Goal: Task Accomplishment & Management: Complete application form

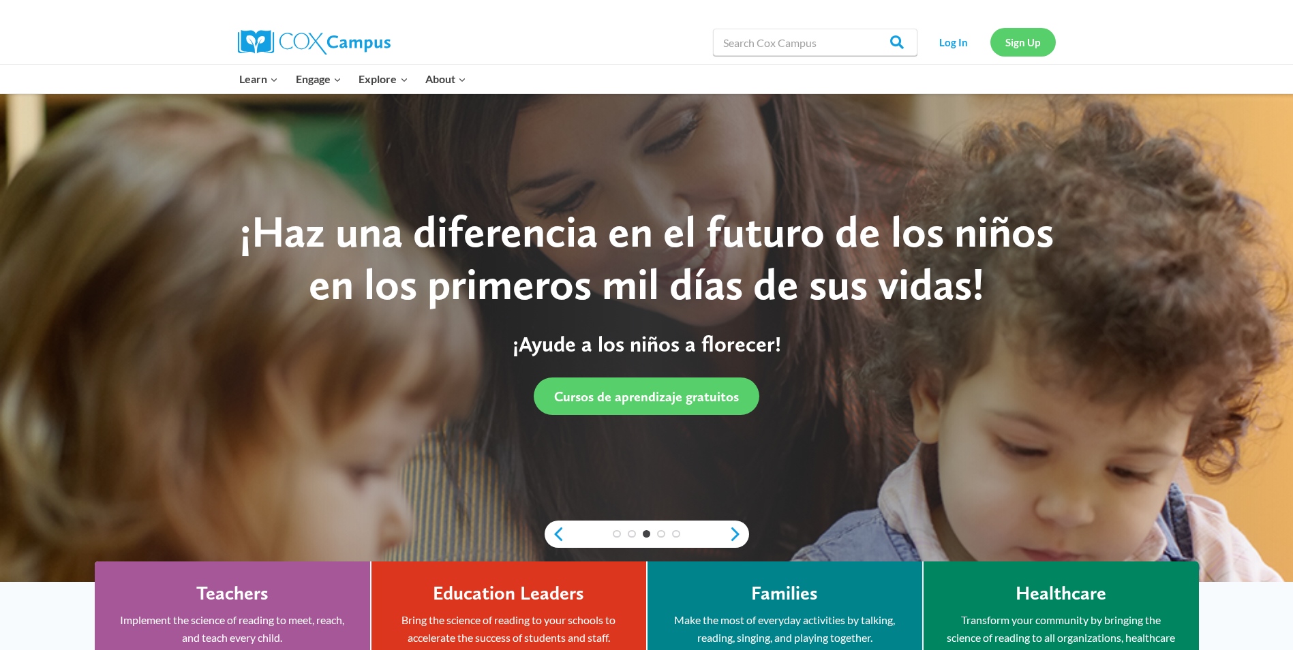
click at [1042, 49] on link "Sign Up" at bounding box center [1022, 42] width 65 height 28
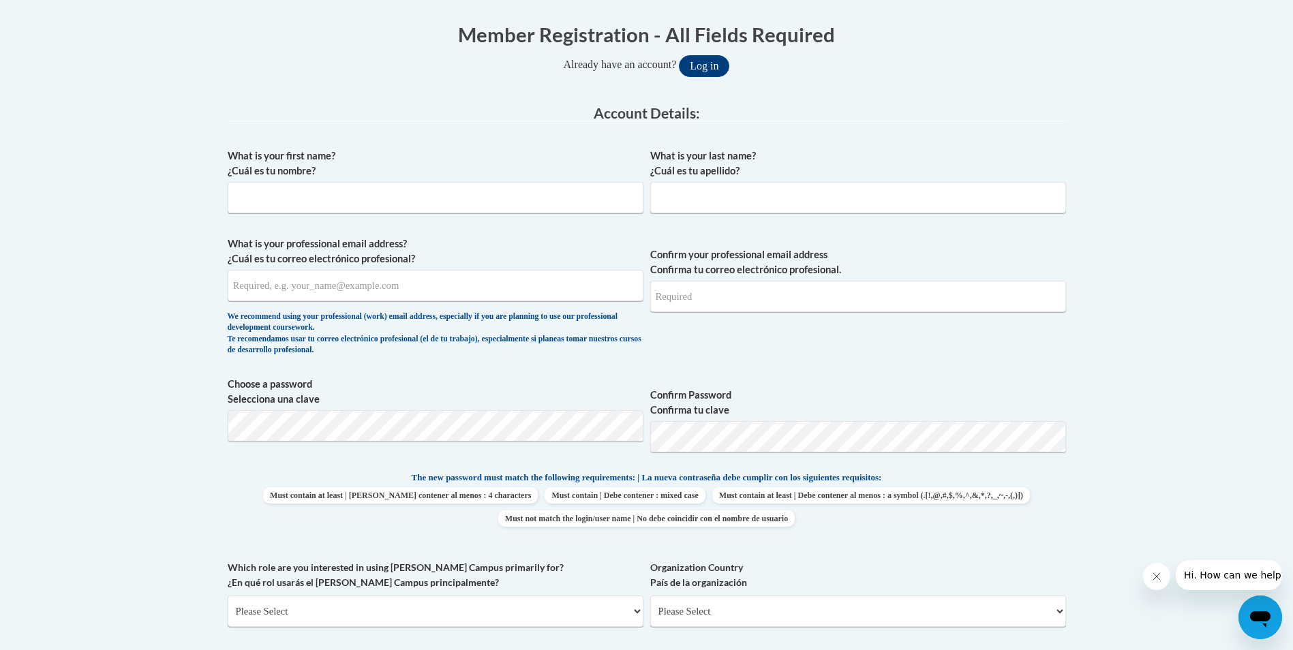
scroll to position [273, 0]
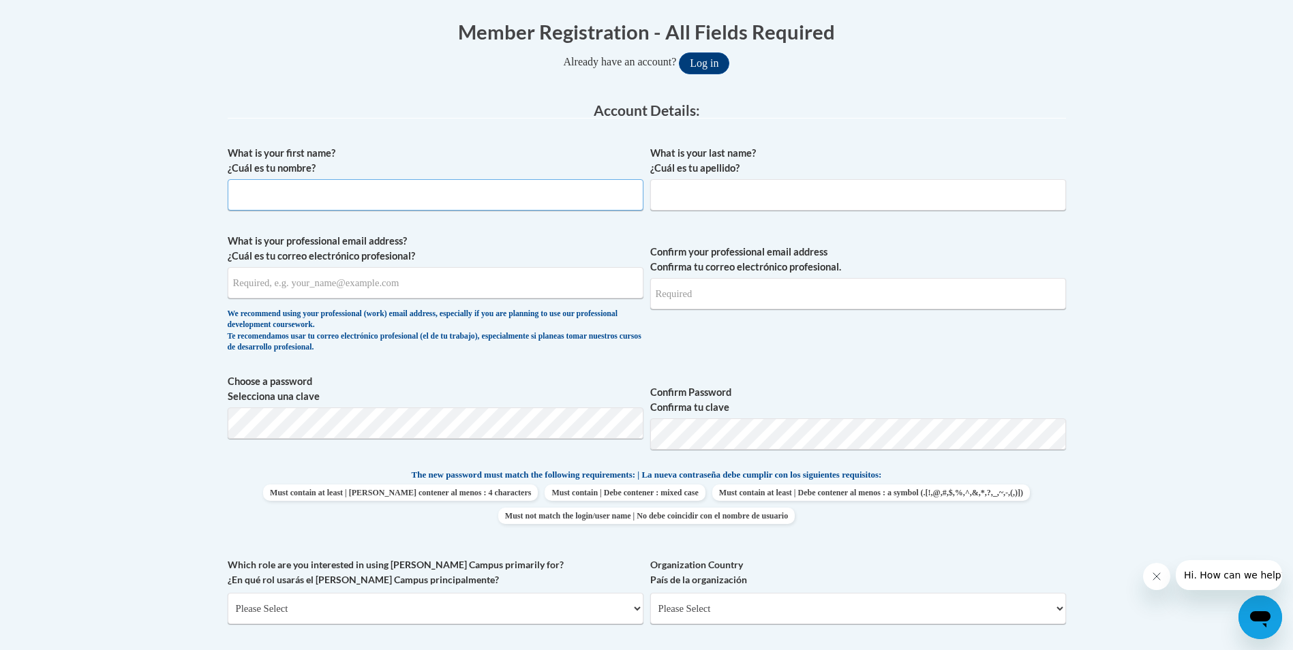
click at [481, 208] on input "What is your first name? ¿Cuál es tu nombre?" at bounding box center [436, 194] width 416 height 31
type input "[PERSON_NAME]"
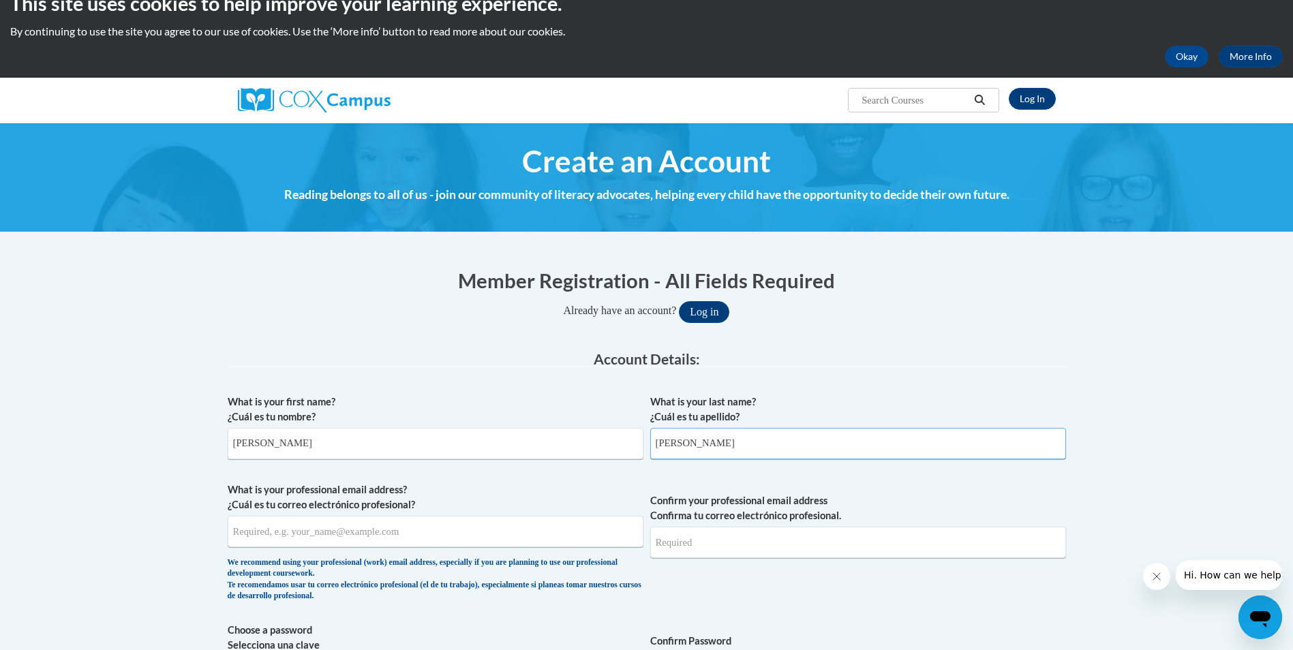
scroll to position [0, 0]
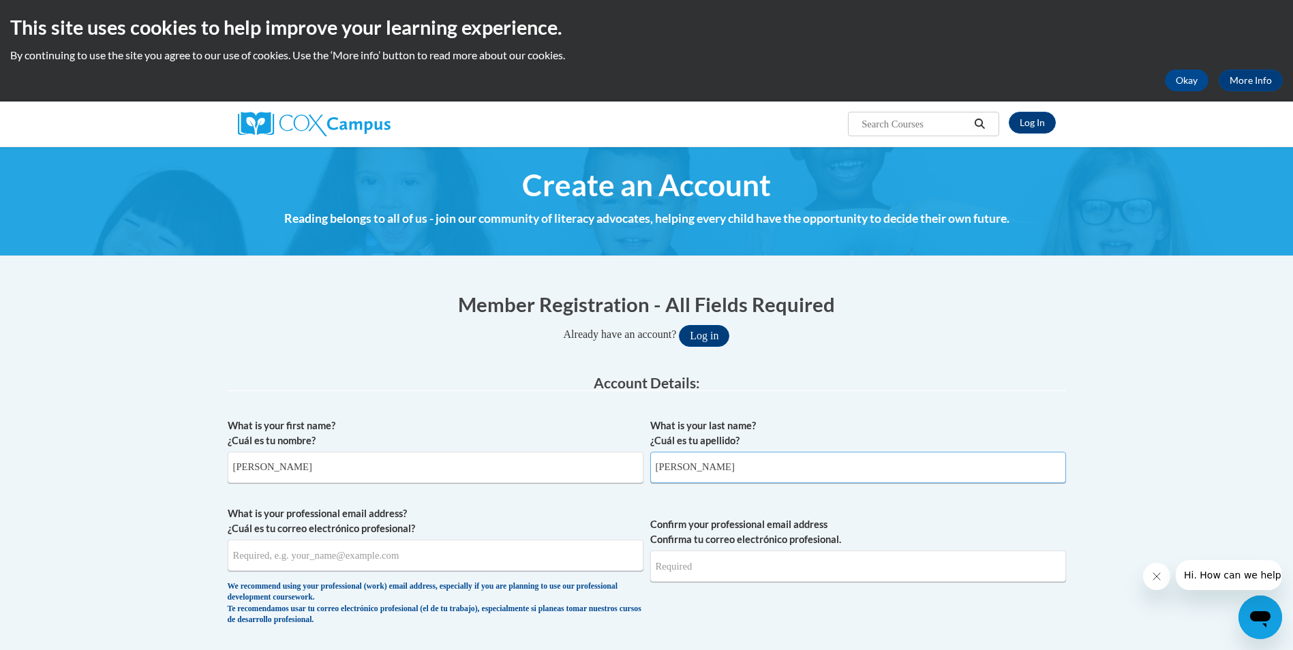
type input "[PERSON_NAME]"
